Goal: Find specific page/section: Find specific page/section

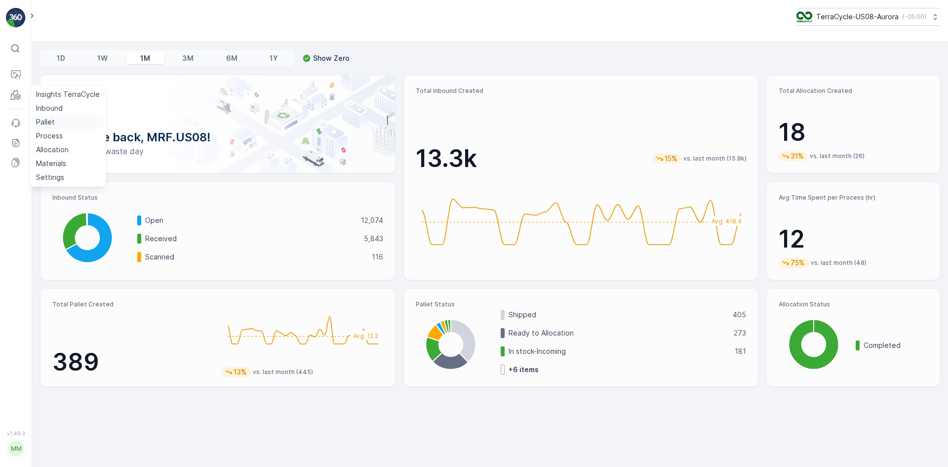
click at [47, 118] on p "Pallet" at bounding box center [45, 122] width 19 height 10
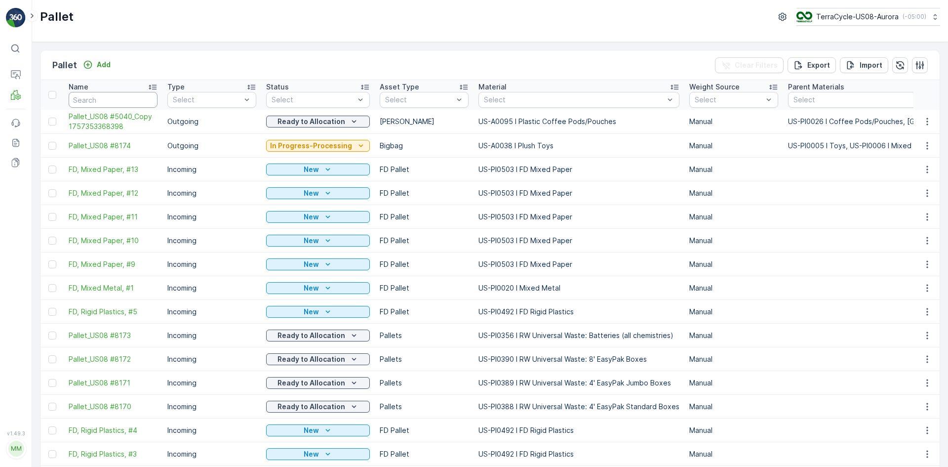
click at [147, 102] on input "text" at bounding box center [113, 100] width 89 height 16
paste input "SC7668"
type input "SC7668"
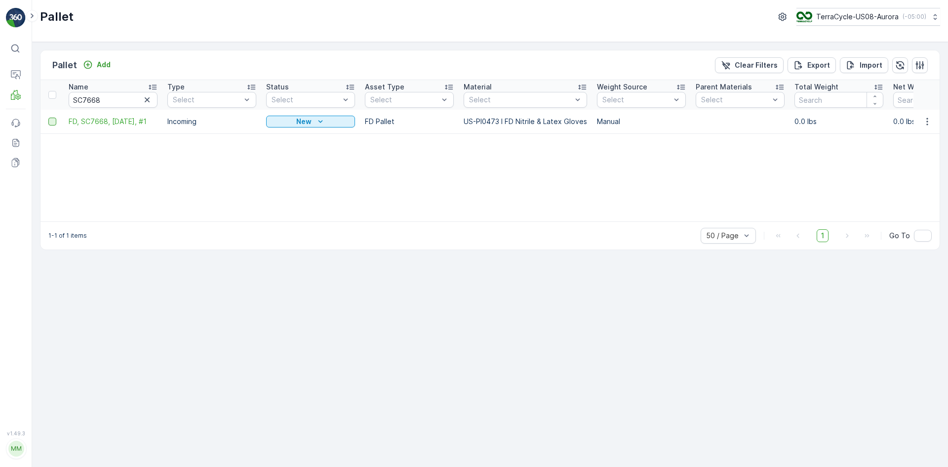
click at [52, 120] on div at bounding box center [52, 122] width 8 height 8
click at [48, 118] on input "checkbox" at bounding box center [48, 118] width 0 height 0
click at [876, 64] on p "Print QR" at bounding box center [865, 65] width 30 height 10
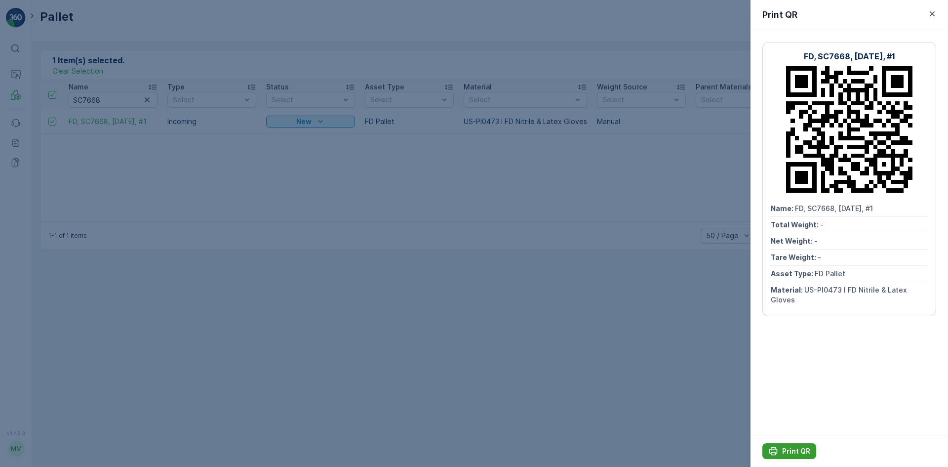
click at [794, 446] on p "Print QR" at bounding box center [796, 451] width 28 height 10
